Goal: Task Accomplishment & Management: Manage account settings

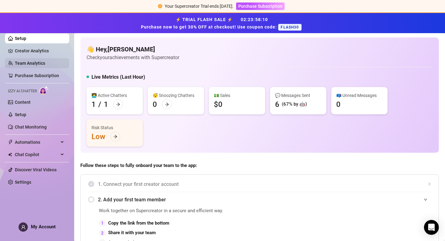
click at [32, 62] on link "Team Analytics" at bounding box center [30, 63] width 30 height 5
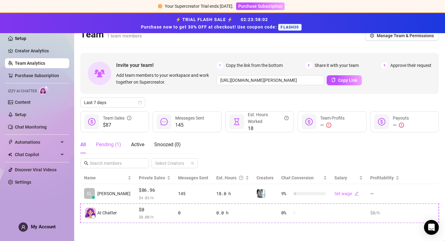
scroll to position [9, 0]
click at [106, 143] on div "Pending ( 1 )" at bounding box center [108, 144] width 25 height 7
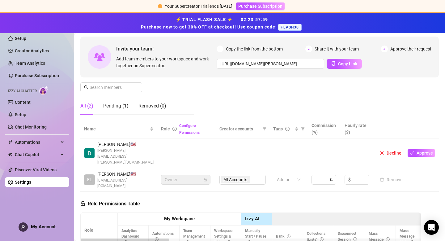
scroll to position [53, 0]
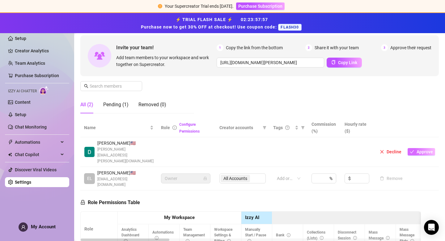
click at [413, 149] on icon "check" at bounding box center [412, 151] width 4 height 4
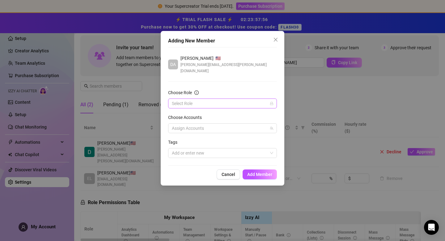
click at [231, 99] on input "Choose Role" at bounding box center [220, 103] width 96 height 9
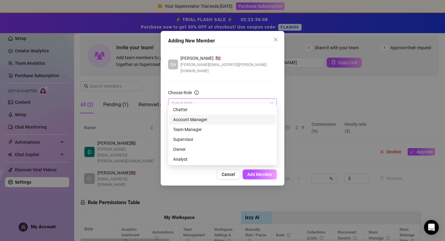
click at [202, 119] on div "Account Manager" at bounding box center [222, 119] width 99 height 7
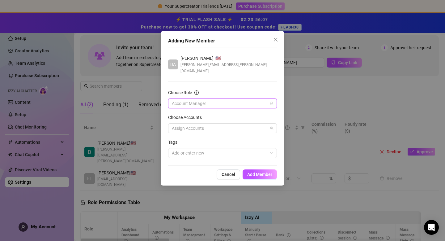
click at [209, 99] on span "Account Manager" at bounding box center [222, 103] width 101 height 9
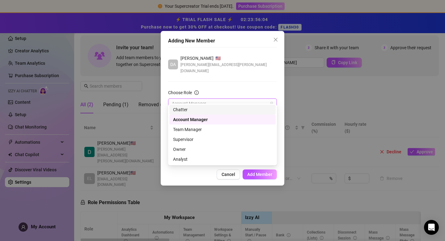
click at [204, 107] on div "Chatter" at bounding box center [222, 109] width 99 height 7
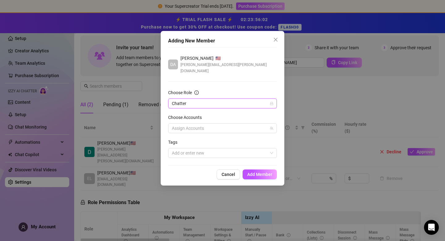
click at [209, 99] on span "Chatter" at bounding box center [222, 103] width 101 height 9
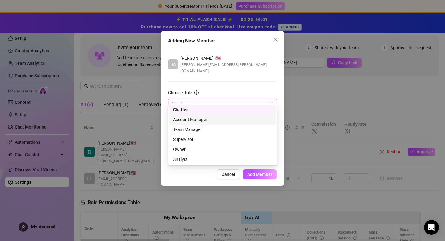
click at [207, 119] on div "Account Manager" at bounding box center [222, 119] width 99 height 7
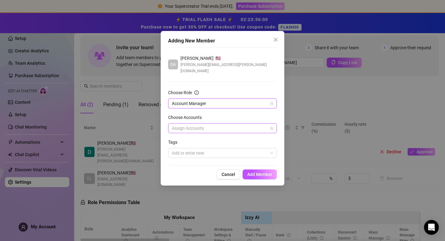
click at [208, 124] on div at bounding box center [219, 128] width 100 height 9
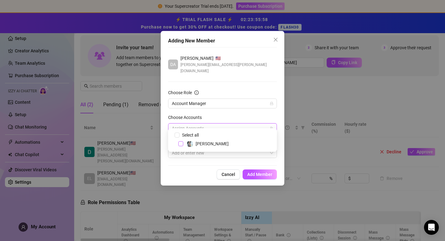
click at [180, 143] on span "Select tree node" at bounding box center [180, 143] width 5 height 5
checkbox input "true"
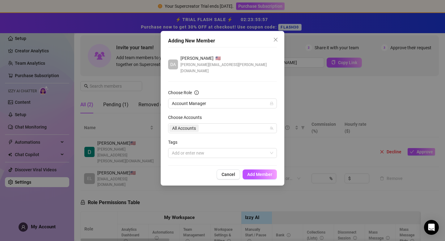
click at [191, 156] on div "DA [PERSON_NAME] 🇺🇸 [PERSON_NAME][EMAIL_ADDRESS][PERSON_NAME][DOMAIN_NAME] Choo…" at bounding box center [222, 106] width 109 height 118
click at [194, 148] on div at bounding box center [219, 152] width 100 height 9
click at [218, 99] on span "Account Manager" at bounding box center [222, 103] width 101 height 9
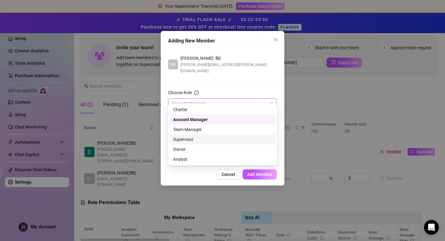
click at [203, 139] on div "Supervisor" at bounding box center [222, 139] width 99 height 7
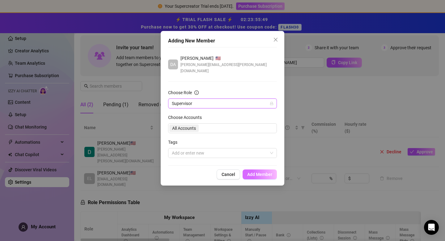
click at [260, 172] on span "Add Member" at bounding box center [259, 174] width 25 height 5
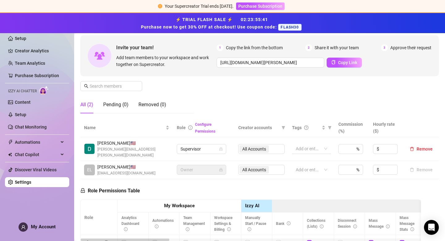
click at [322, 146] on div at bounding box center [308, 148] width 30 height 9
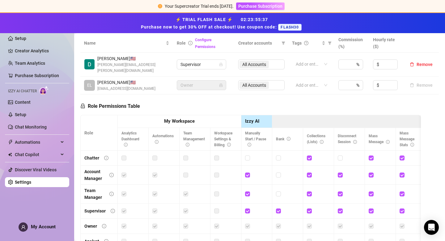
scroll to position [181, 0]
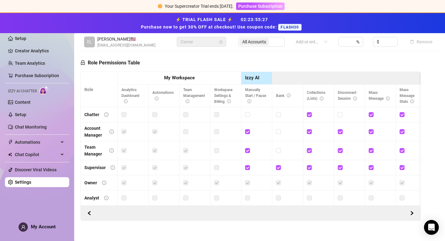
click at [154, 111] on label at bounding box center [154, 114] width 5 height 7
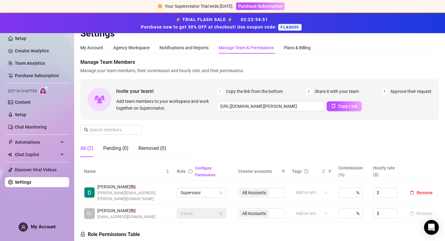
scroll to position [11, 0]
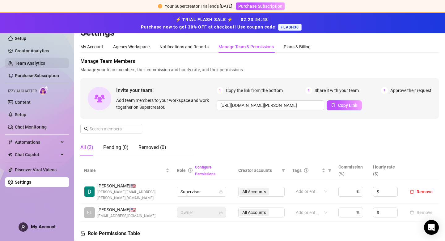
click at [37, 61] on link "Team Analytics" at bounding box center [30, 63] width 30 height 5
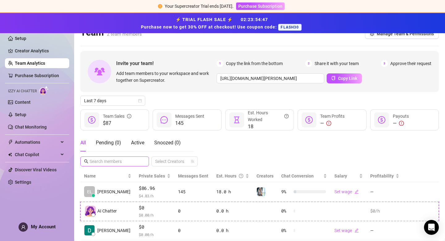
scroll to position [28, 0]
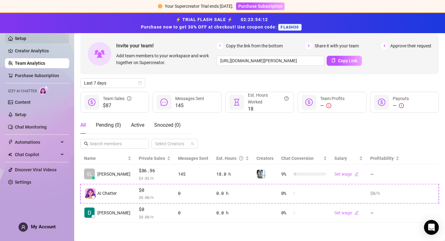
click at [26, 41] on link "Setup" at bounding box center [20, 38] width 11 height 5
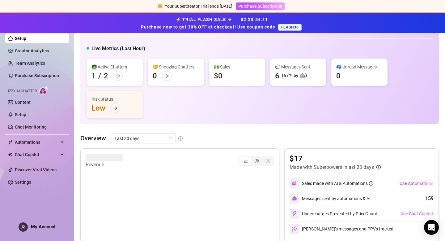
click at [114, 102] on div "Risk Status" at bounding box center [115, 99] width 46 height 7
click at [114, 105] on div at bounding box center [115, 108] width 10 height 10
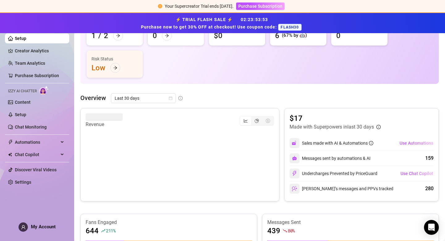
scroll to position [76, 0]
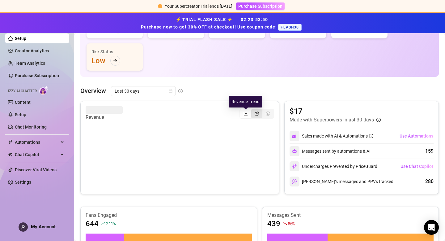
click at [251, 113] on div "segmented control" at bounding box center [256, 113] width 11 height 9
click at [253, 110] on input "segmented control" at bounding box center [253, 110] width 0 height 0
